Goal: Task Accomplishment & Management: Manage account settings

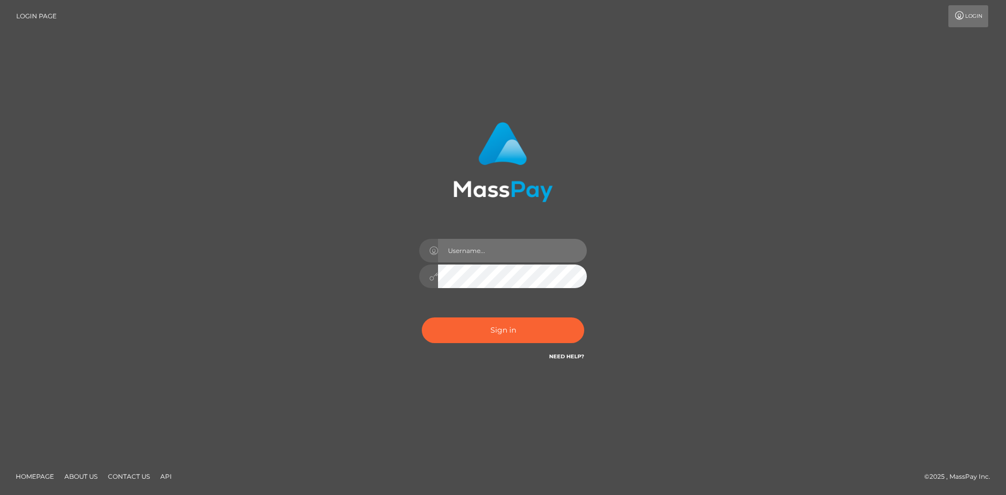
click at [490, 241] on input "text" at bounding box center [512, 251] width 149 height 24
click at [518, 244] on input "text" at bounding box center [512, 251] width 149 height 24
type input "[EMAIL_ADDRESS][DOMAIN_NAME]"
click at [422, 317] on button "Sign in" at bounding box center [503, 330] width 162 height 26
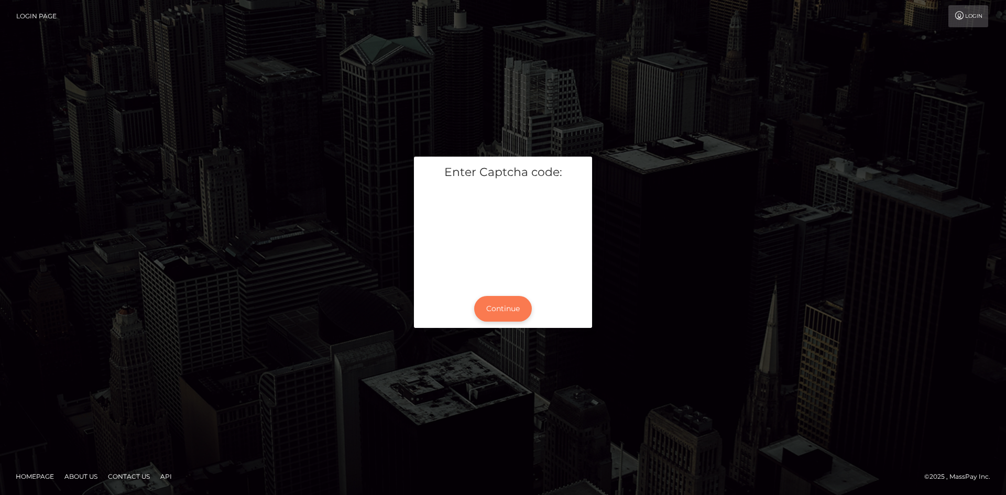
click at [507, 307] on button "Continue" at bounding box center [503, 309] width 58 height 26
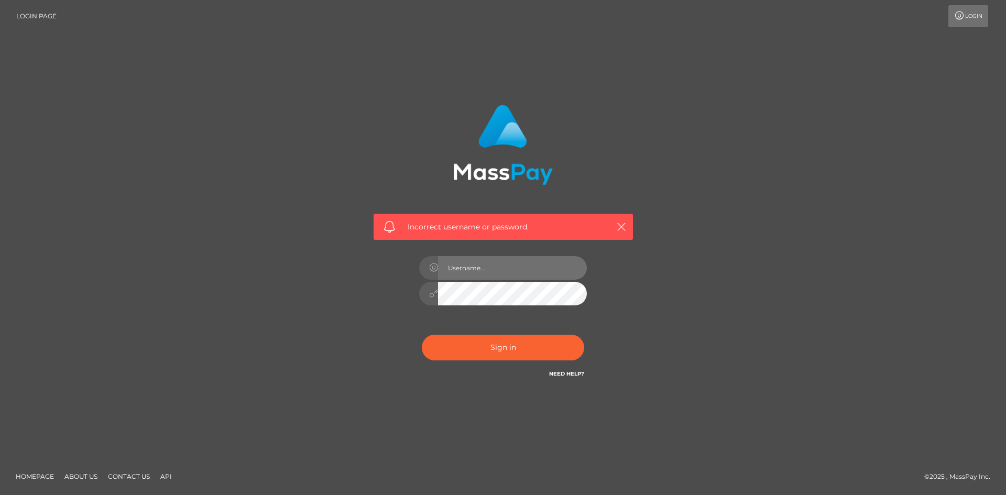
click at [482, 268] on input "text" at bounding box center [512, 268] width 149 height 24
click at [513, 270] on input "text" at bounding box center [512, 268] width 149 height 24
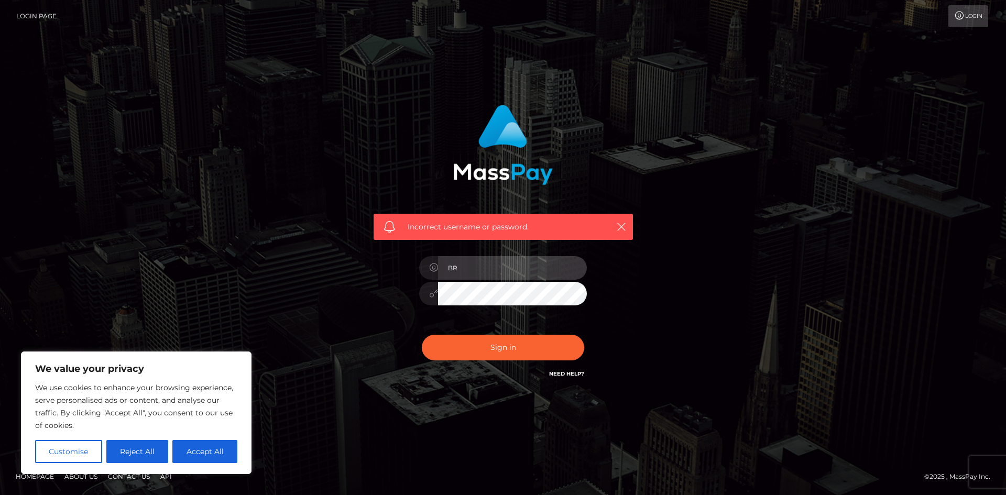
type input "[EMAIL_ADDRESS][DOMAIN_NAME]"
click at [422, 335] on button "Sign in" at bounding box center [503, 348] width 162 height 26
click at [555, 370] on link "Need Help?" at bounding box center [566, 373] width 35 height 7
drag, startPoint x: 518, startPoint y: 309, endPoint x: 968, endPoint y: 209, distance: 460.8
click at [520, 307] on div at bounding box center [502, 288] width 183 height 80
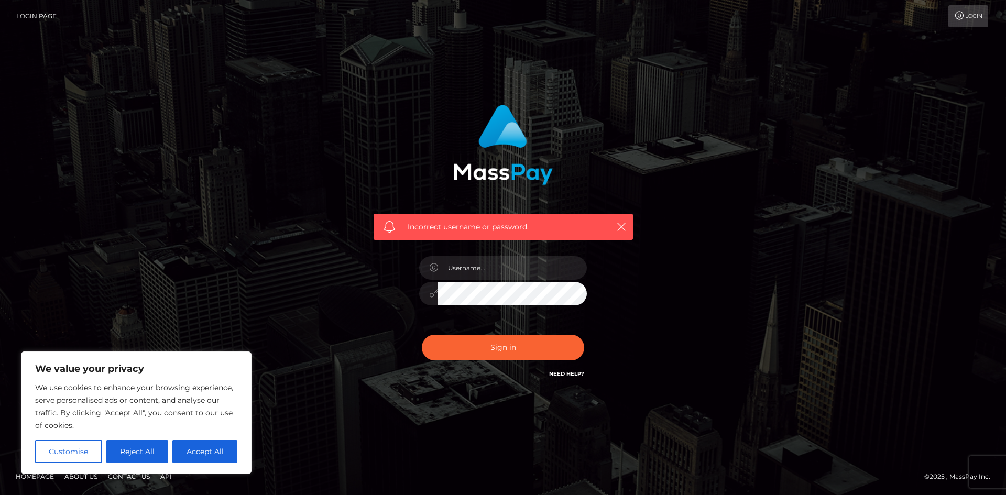
drag, startPoint x: 430, startPoint y: 208, endPoint x: 483, endPoint y: 208, distance: 52.9
click at [430, 208] on div "Incorrect username or password." at bounding box center [503, 168] width 275 height 143
click at [612, 219] on div "Incorrect username or password." at bounding box center [502, 227] width 259 height 26
click at [630, 226] on div "Incorrect username or password." at bounding box center [502, 227] width 259 height 26
click at [613, 225] on div "Incorrect username or password." at bounding box center [502, 227] width 259 height 26
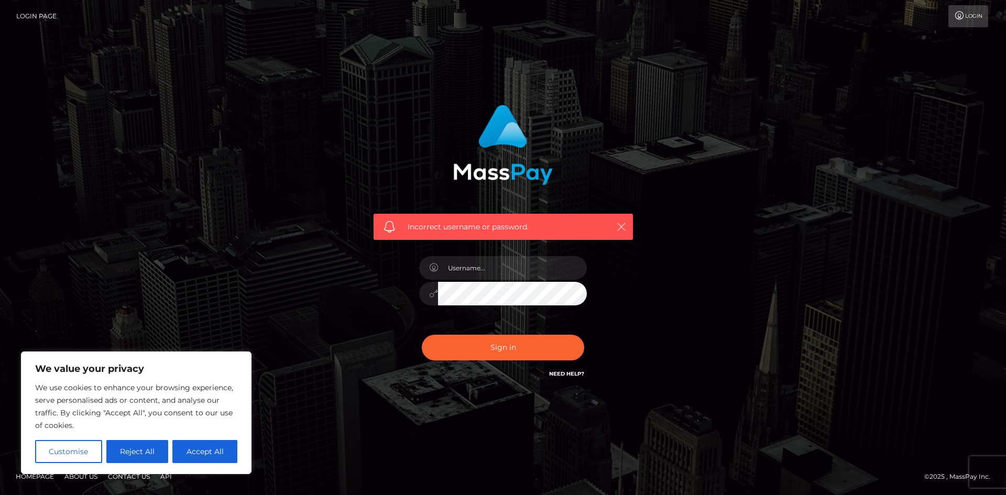
click at [624, 225] on icon "button" at bounding box center [621, 227] width 10 height 10
click at [577, 381] on div "Incorrect username or password." at bounding box center [503, 242] width 275 height 291
click at [570, 378] on div at bounding box center [570, 378] width 0 height 0
click at [571, 372] on link "Need Help?" at bounding box center [566, 373] width 35 height 7
click at [550, 368] on div "Sign in Need Help?" at bounding box center [502, 351] width 183 height 47
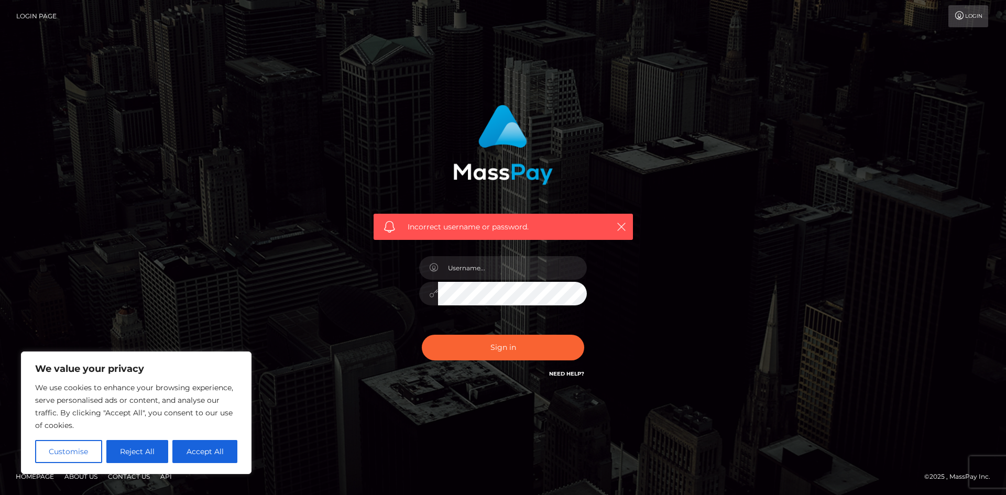
click at [555, 372] on link "Need Help?" at bounding box center [566, 373] width 35 height 7
click at [200, 440] on button "Accept All" at bounding box center [204, 451] width 65 height 23
checkbox input "true"
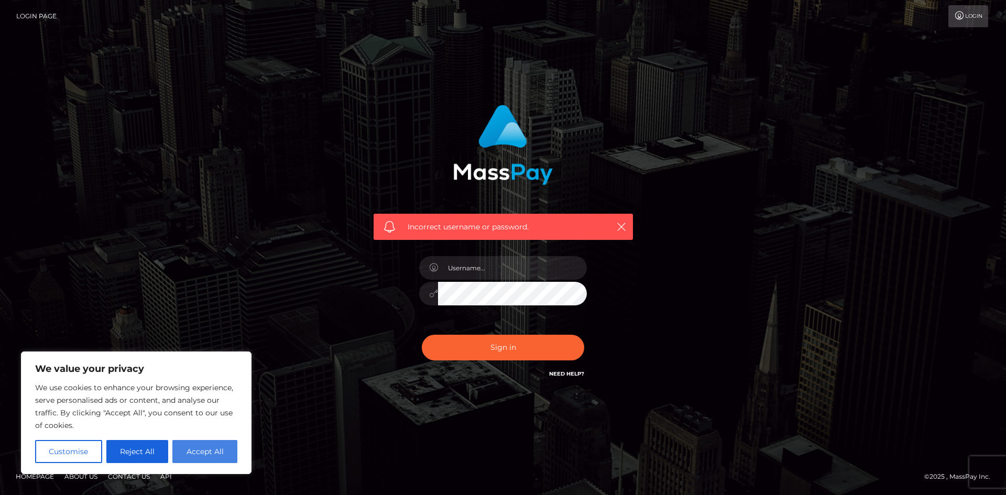
checkbox input "true"
